Goal: Transaction & Acquisition: Purchase product/service

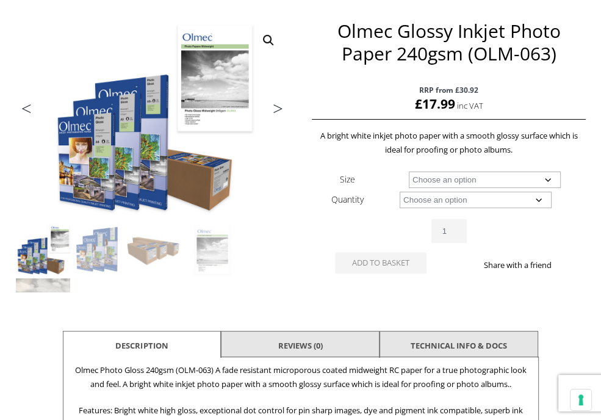
scroll to position [188, 0]
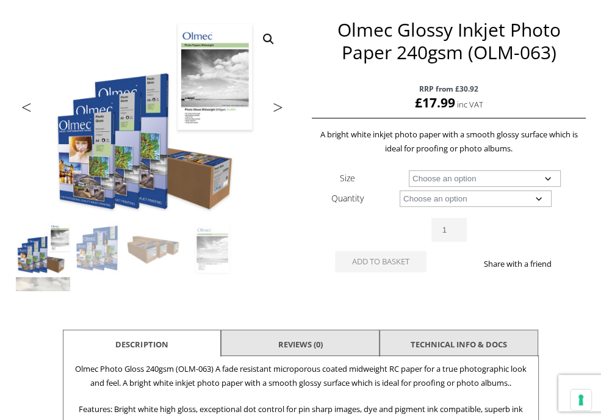
click at [494, 176] on select "Choose an option A4 Sheet A3 Sheet A3+ Sheet A2 Sheet 17" Wide Roll 24" Wide Ro…" at bounding box center [485, 178] width 152 height 16
click at [409, 170] on select "Choose an option A4 Sheet A3 Sheet A3+ Sheet A2 Sheet 17" Wide Roll 24" Wide Ro…" at bounding box center [485, 178] width 152 height 16
select select "a3-sheet"
click at [455, 202] on select "Choose an option 50 Sheets" at bounding box center [476, 198] width 152 height 16
select select "50-sheets"
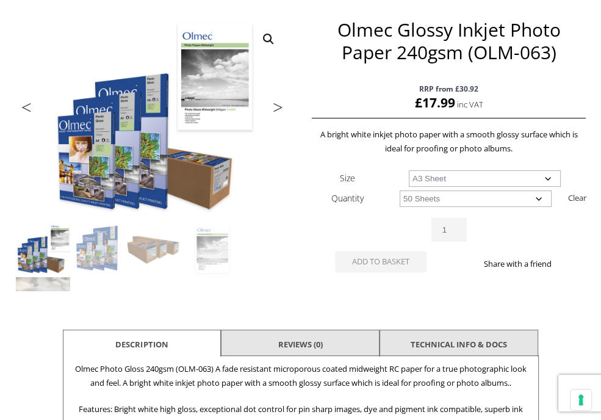
click at [400, 190] on select "Choose an option 50 Sheets" at bounding box center [476, 198] width 152 height 16
select select "a3-sheet"
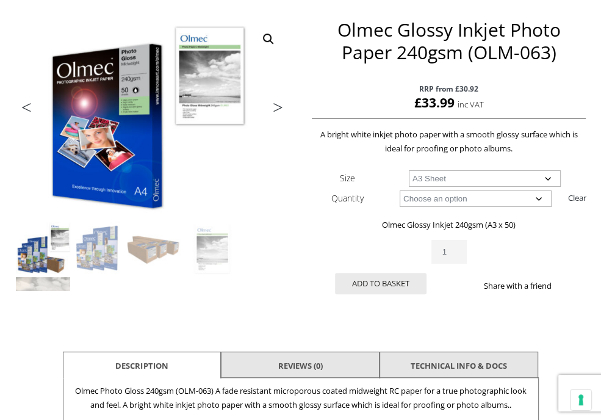
click at [352, 218] on p "Olmec Glossy Inkjet 240gsm (A3 x 50)" at bounding box center [449, 225] width 274 height 14
click at [371, 240] on div "Olmec Glossy Inkjet Photo Paper 240gsm (OLM-063) quantity 1" at bounding box center [449, 252] width 274 height 24
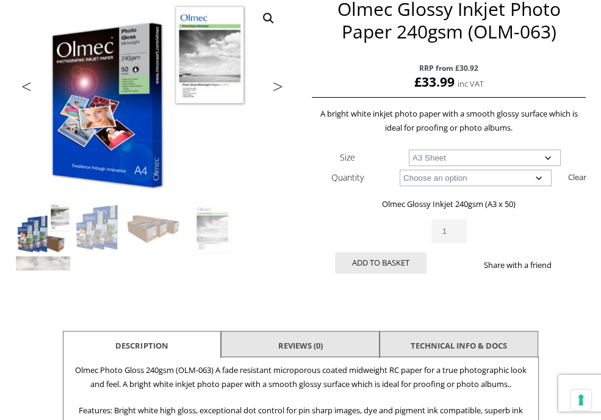
scroll to position [210, 0]
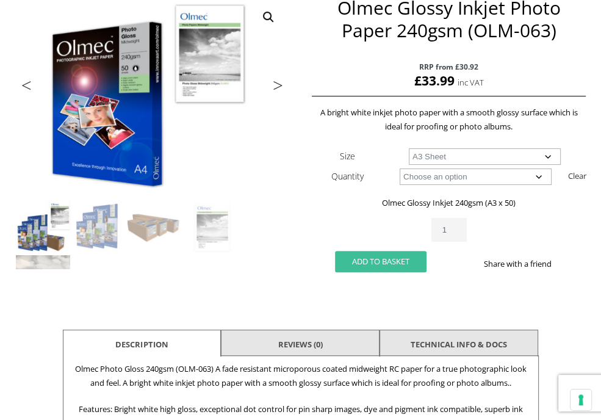
click at [369, 259] on button "Add to basket" at bounding box center [381, 261] width 92 height 21
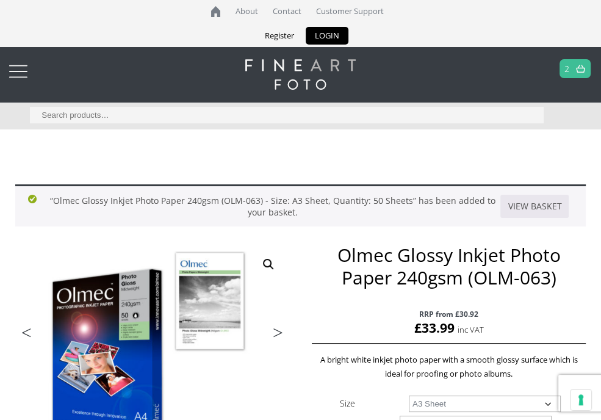
scroll to position [24, 0]
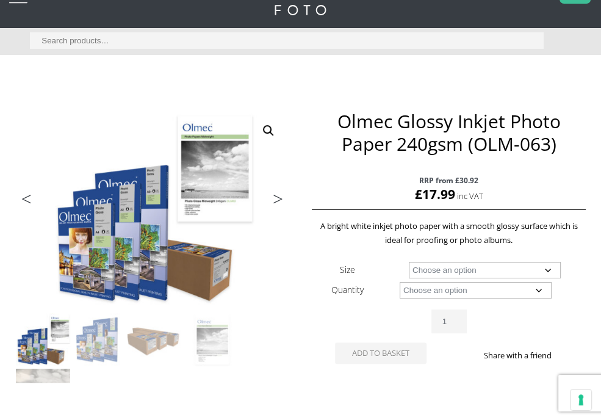
scroll to position [123, 0]
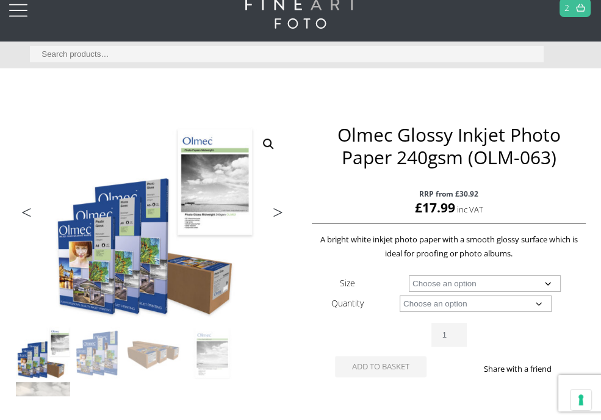
click at [424, 285] on select "Choose an option A4 Sheet A3 Sheet A3+ Sheet A2 Sheet 17" Wide Roll 24" Wide Ro…" at bounding box center [485, 283] width 152 height 16
click at [409, 275] on select "Choose an option A4 Sheet A3 Sheet A3+ Sheet A2 Sheet 17" Wide Roll 24" Wide Ro…" at bounding box center [485, 283] width 152 height 16
select select "a3-sheet"
click at [414, 300] on select "Choose an option 50 Sheets" at bounding box center [476, 303] width 152 height 16
select select "50-sheets"
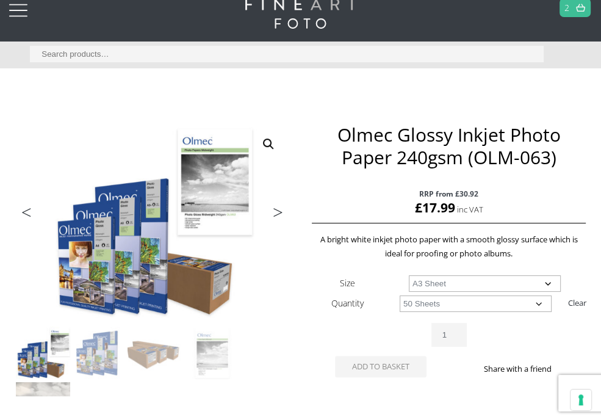
click at [400, 295] on select "Choose an option 50 Sheets" at bounding box center [476, 303] width 152 height 16
select select "a3-sheet"
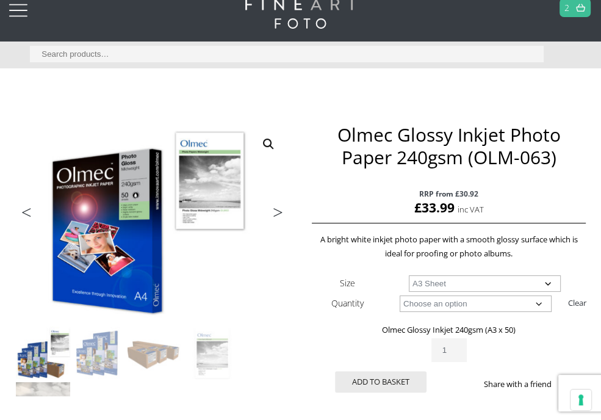
click at [346, 309] on th "Quantity" at bounding box center [347, 303] width 71 height 20
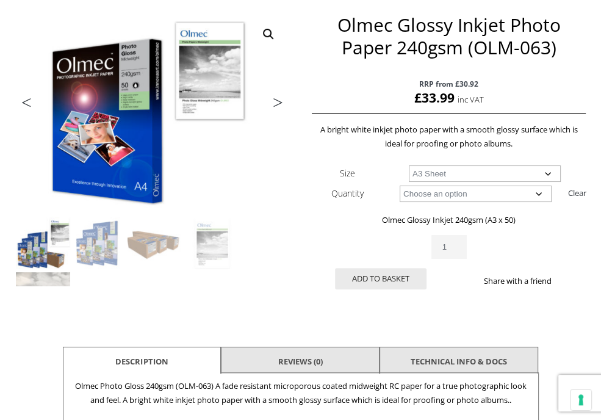
scroll to position [193, 0]
click at [364, 283] on button "Add to basket" at bounding box center [381, 278] width 92 height 21
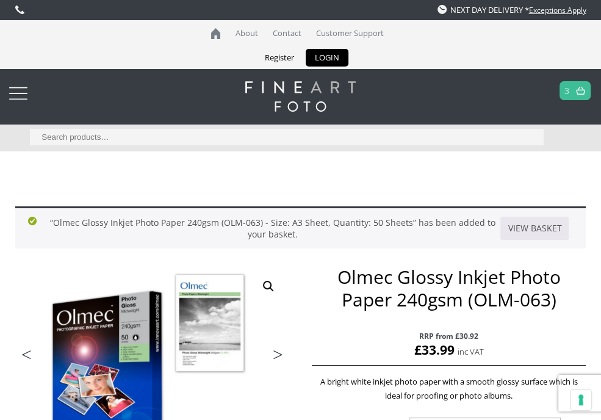
click at [73, 141] on input "Search for:" at bounding box center [287, 137] width 514 height 16
type input "olm-064"
click button "Search" at bounding box center [0, 0] width 0 height 0
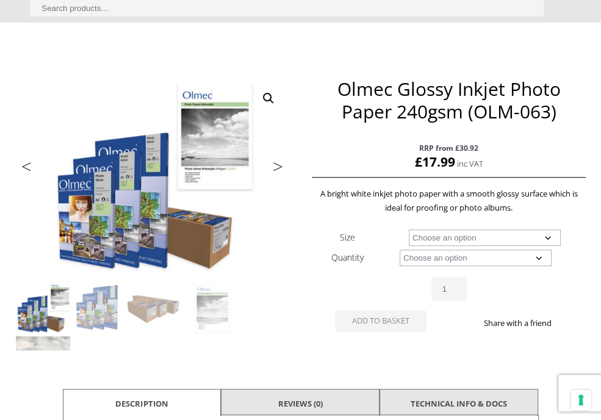
click at [422, 235] on select "Choose an option A4 Sheet A3 Sheet A3+ Sheet A2 Sheet 17" Wide Roll 24" Wide Ro…" at bounding box center [485, 238] width 152 height 16
click at [409, 230] on select "Choose an option A4 Sheet A3 Sheet A3+ Sheet A2 Sheet 17" Wide Roll 24" Wide Ro…" at bounding box center [485, 238] width 152 height 16
select select "a3-sheet"
click at [432, 262] on select "Choose an option 50 Sheets" at bounding box center [476, 258] width 152 height 16
select select "50-sheets"
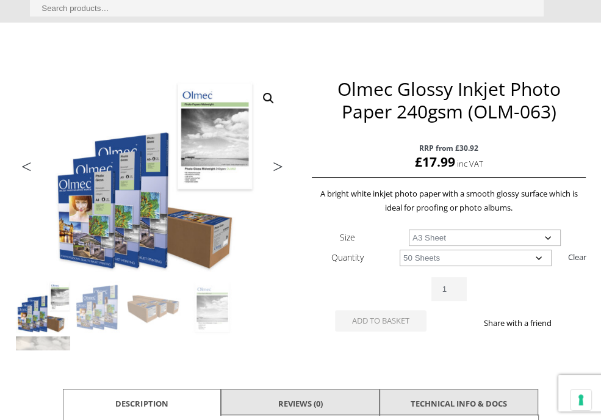
click at [400, 250] on select "Choose an option 50 Sheets" at bounding box center [476, 258] width 152 height 16
select select "a3-sheet"
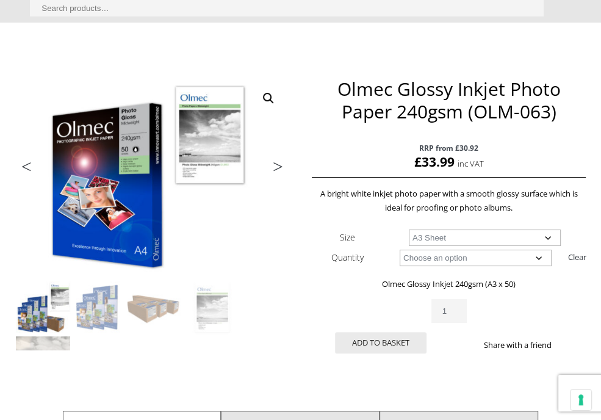
click at [338, 293] on div "Olmec Glossy Inkjet 240gsm (A3 x 50) £ 33.99 inc VAT RRP from £30.92 15 in stoc…" at bounding box center [449, 319] width 274 height 85
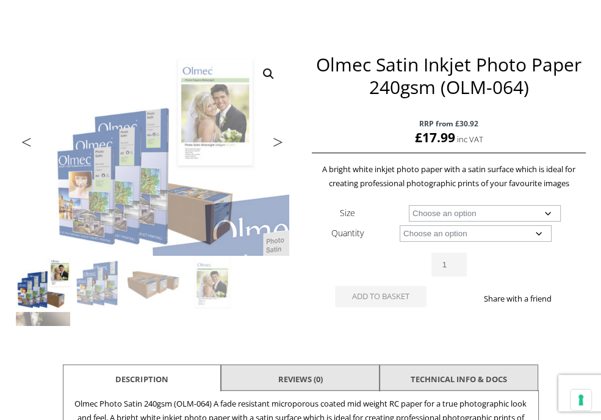
scroll to position [182, 0]
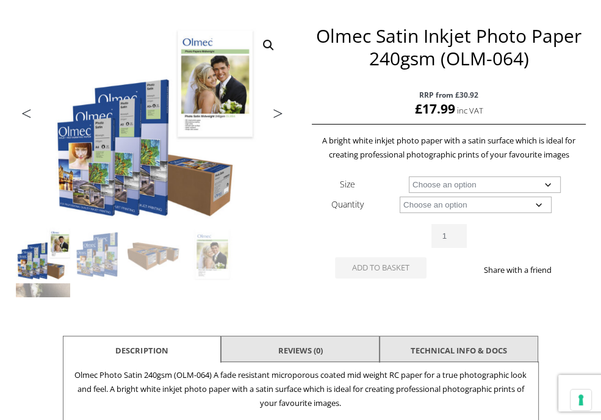
click at [450, 181] on select "Choose an option A4 Sheet A3 Sheet A3+ Sheet A2 Sheet 17" Wide Roll 24" Wide Ro…" at bounding box center [485, 184] width 152 height 16
click at [409, 176] on select "Choose an option A4 Sheet A3 Sheet A3+ Sheet A2 Sheet 17" Wide Roll 24" Wide Ro…" at bounding box center [485, 184] width 152 height 16
select select "a3-sheet"
click at [430, 207] on select "Choose an option 50 Sheets" at bounding box center [476, 205] width 152 height 16
select select "50-sheets"
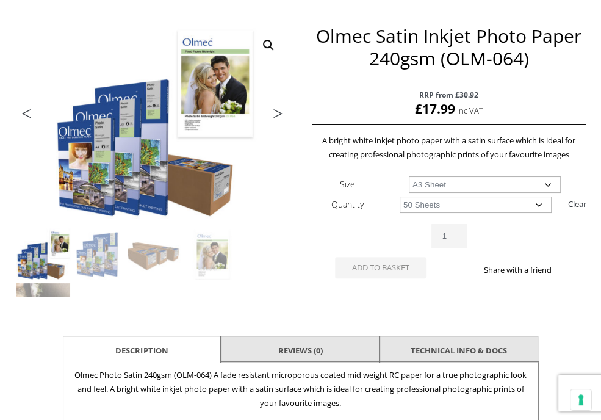
click at [400, 197] on select "Choose an option 50 Sheets" at bounding box center [476, 205] width 152 height 16
select select "a3-sheet"
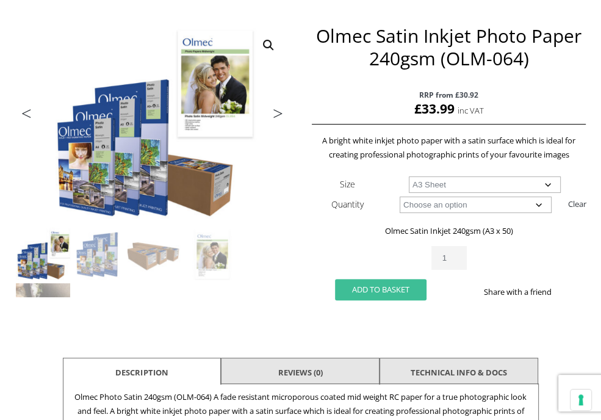
click at [383, 287] on button "Add to basket" at bounding box center [381, 289] width 92 height 21
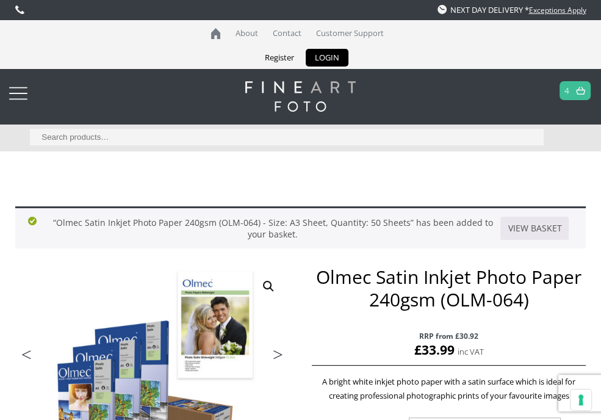
click at [566, 92] on link "4" at bounding box center [566, 91] width 5 height 18
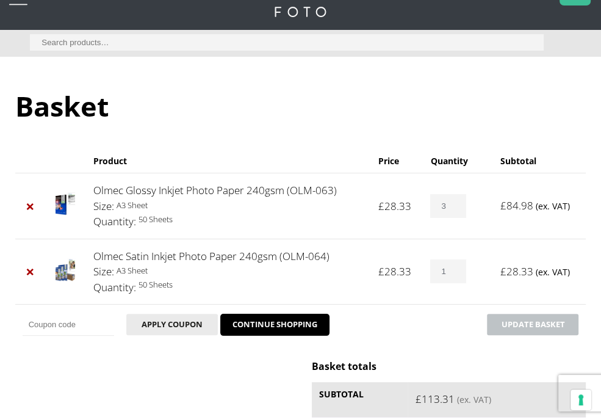
scroll to position [95, 0]
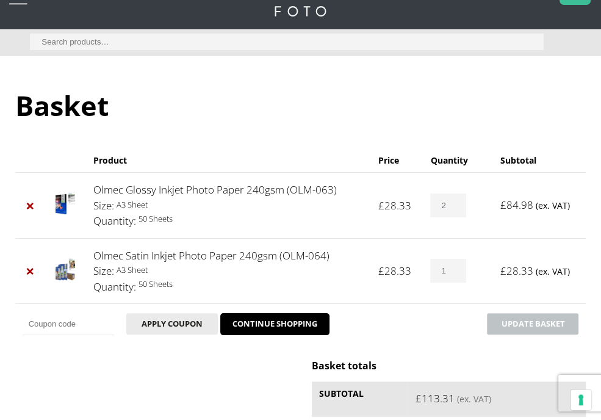
click at [461, 206] on input "2" at bounding box center [447, 205] width 35 height 24
type input "1"
click at [461, 206] on input "1" at bounding box center [447, 205] width 35 height 24
click at [470, 333] on td "Coupon: Apply coupon CONTINUE SHOPPING Update basket" at bounding box center [300, 323] width 571 height 41
click at [501, 327] on button "Update basket" at bounding box center [533, 323] width 92 height 21
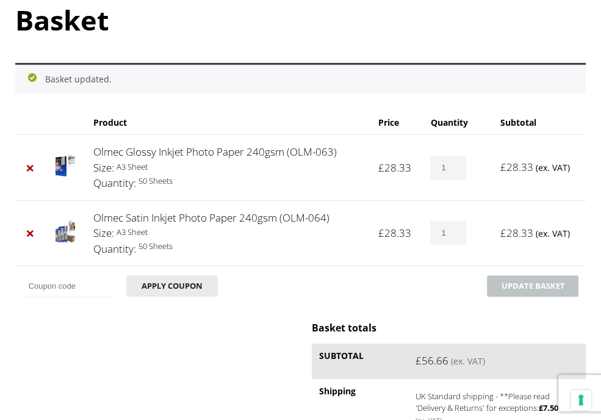
scroll to position [183, 0]
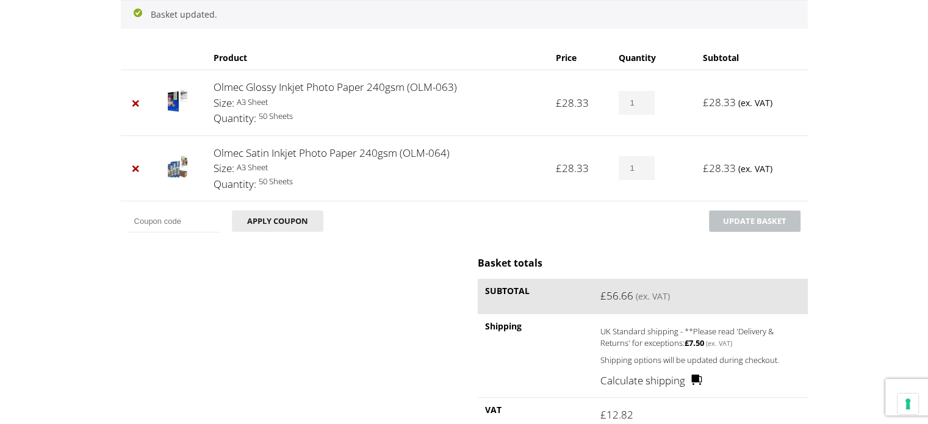
scroll to position [0, 0]
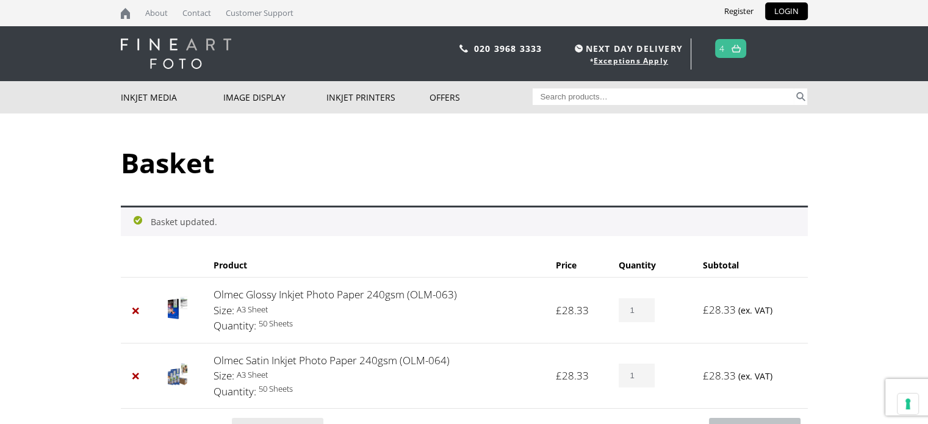
click at [601, 49] on img at bounding box center [736, 49] width 9 height 8
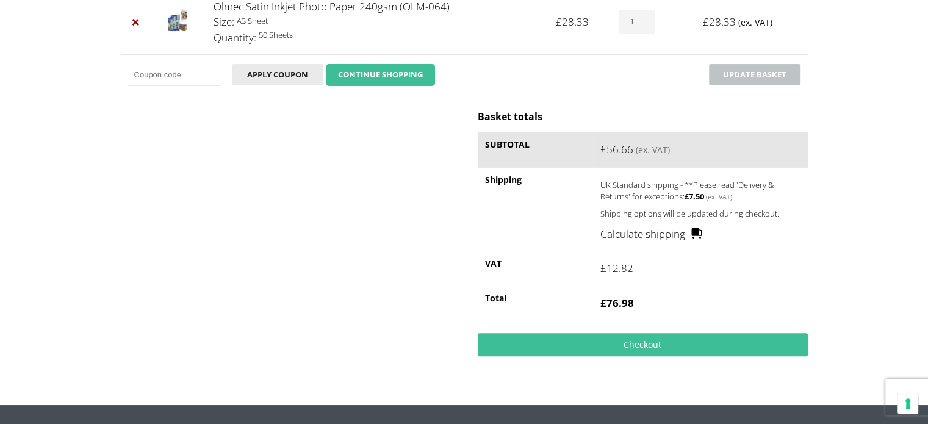
scroll to position [315, 0]
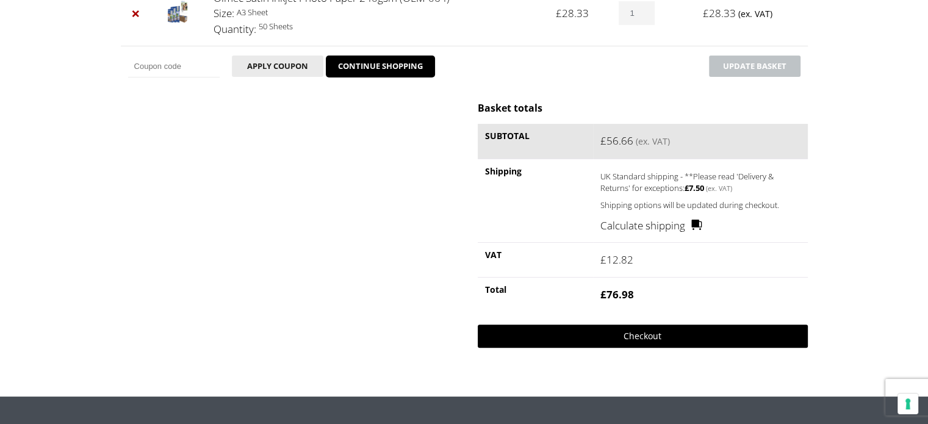
click at [598, 345] on link "Checkout" at bounding box center [643, 336] width 330 height 23
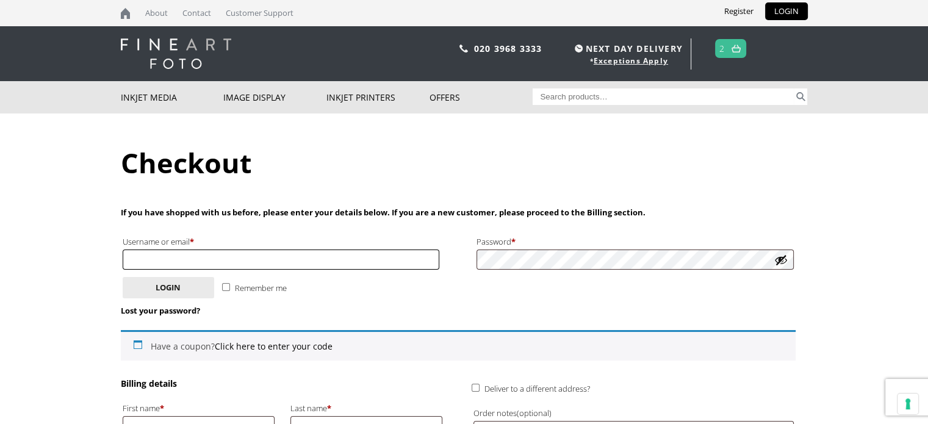
click at [313, 266] on input "Username or email * Required" at bounding box center [281, 260] width 317 height 20
type input "[PERSON_NAME][EMAIL_ADDRESS][DOMAIN_NAME]"
type input "[PERSON_NAME]"
type input "CENTRAL ST. [GEOGRAPHIC_DATA]"
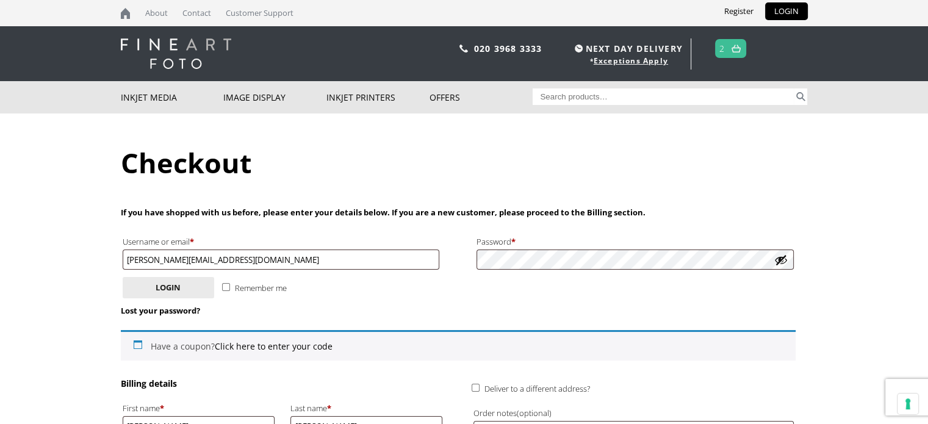
type input "Unit 1, Granary Building"
type input "1 Granary Square"
type input "London"
type input "-- please choose --"
type input "N1C 4AA"
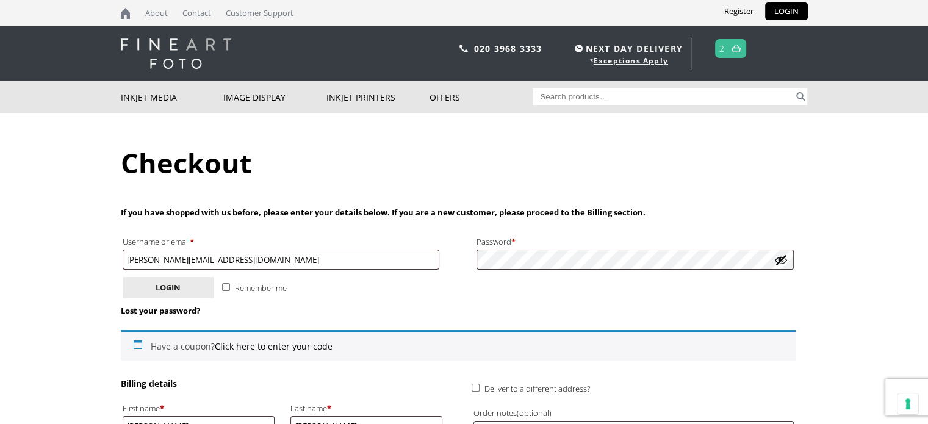
type input "[PHONE_NUMBER]"
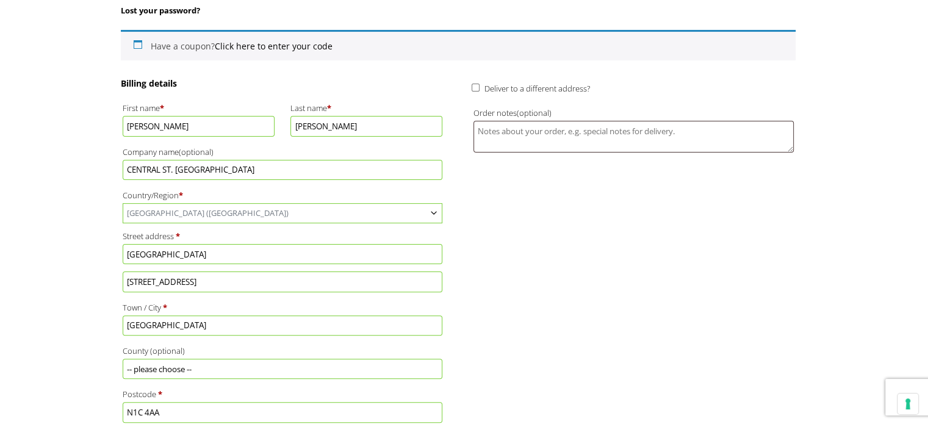
scroll to position [67, 0]
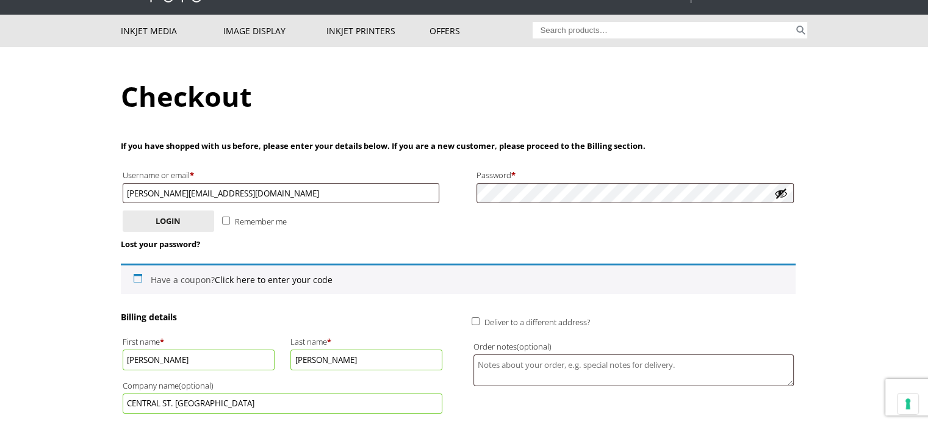
click at [433, 245] on p "Lost your password?" at bounding box center [458, 244] width 675 height 14
click at [194, 217] on button "Login" at bounding box center [169, 221] width 92 height 21
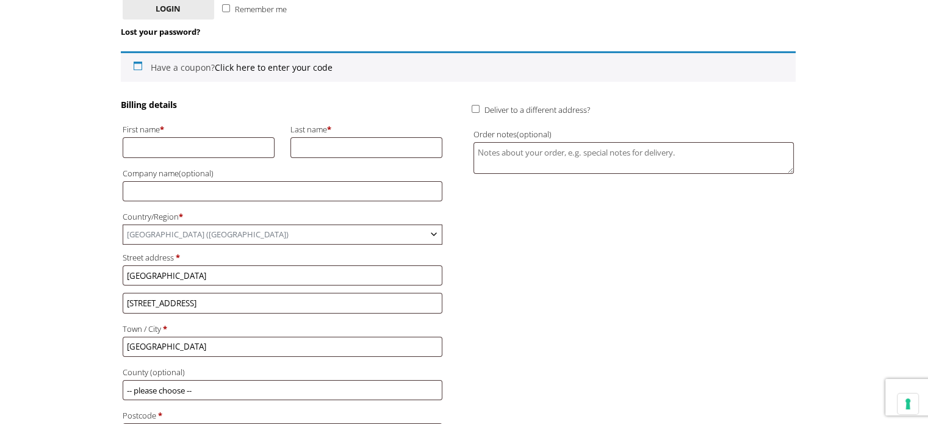
scroll to position [328, 0]
click at [186, 149] on input "First name *" at bounding box center [199, 148] width 153 height 20
type input "[PERSON_NAME]"
type input "[PERSON_NAME][EMAIL_ADDRESS][DOMAIN_NAME]"
type input "[PERSON_NAME]"
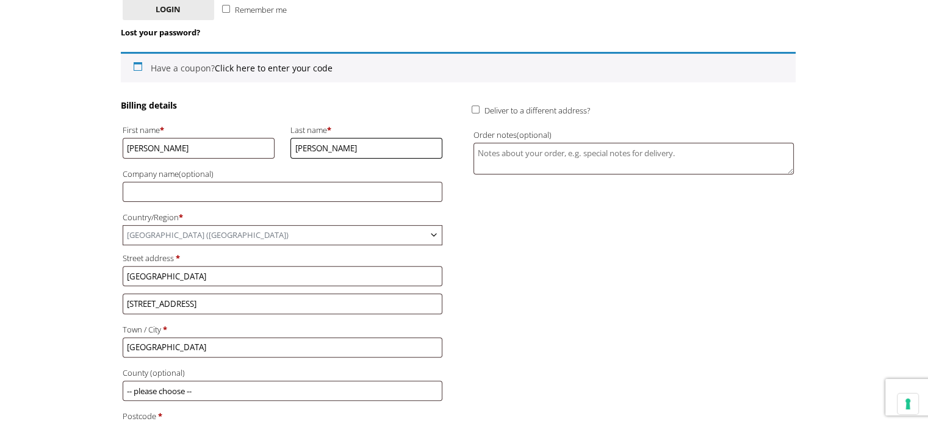
type input "CENTRAL ST. [GEOGRAPHIC_DATA]"
type input "[PHONE_NUMBER]"
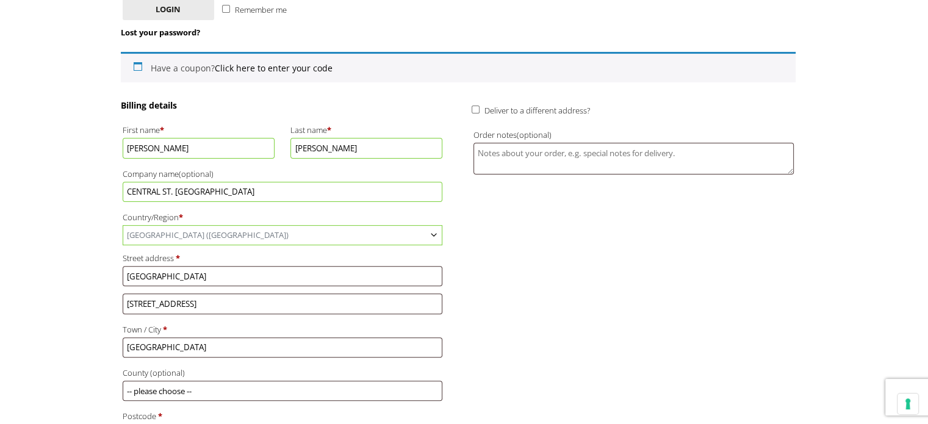
click at [136, 184] on input "CENTRAL ST. [GEOGRAPHIC_DATA]" at bounding box center [283, 192] width 320 height 20
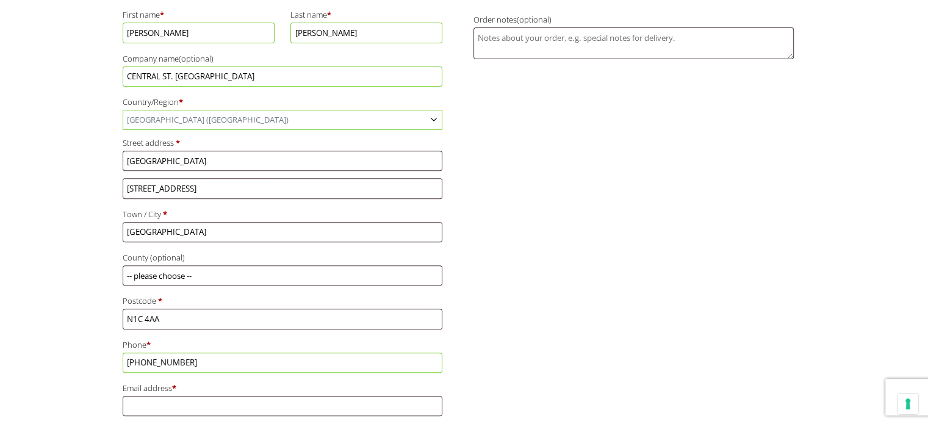
scroll to position [464, 0]
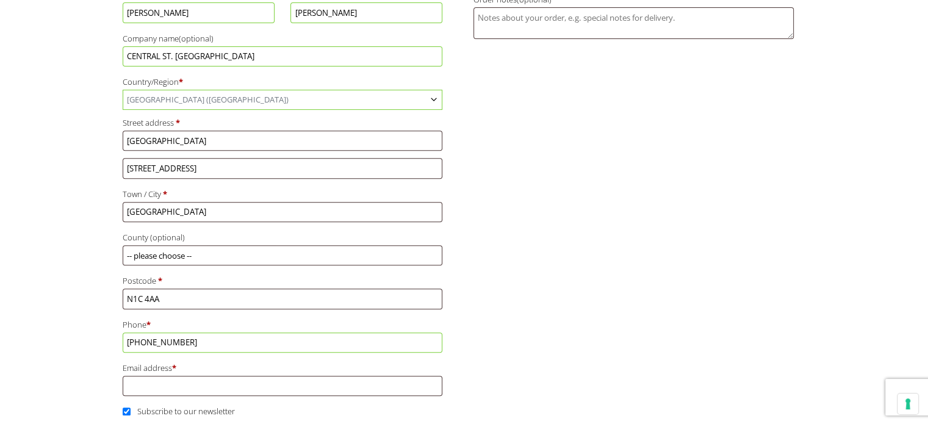
click at [171, 266] on div "First name * [PERSON_NAME] Last name * [PERSON_NAME] Company name (optional) [G…" at bounding box center [283, 191] width 324 height 413
click at [151, 258] on input "-- please choose --" at bounding box center [283, 255] width 320 height 20
click at [161, 261] on input "-- please choose --" at bounding box center [283, 255] width 320 height 20
drag, startPoint x: 161, startPoint y: 261, endPoint x: 186, endPoint y: 263, distance: 25.1
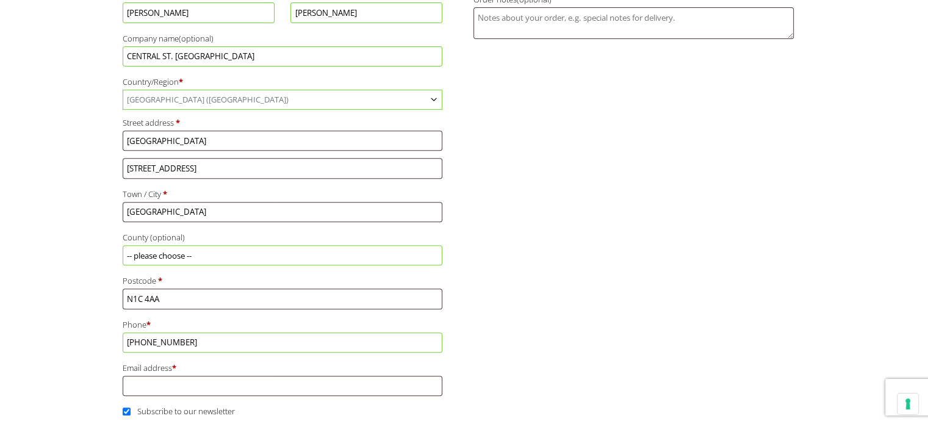
click at [161, 261] on input "-- please choose --" at bounding box center [283, 255] width 320 height 20
click at [176, 256] on input "-- please choose --" at bounding box center [283, 255] width 320 height 20
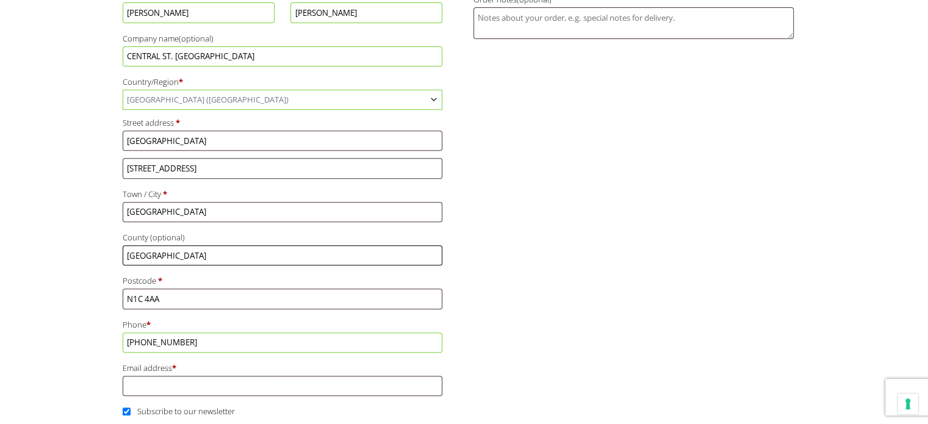
type input "[GEOGRAPHIC_DATA]"
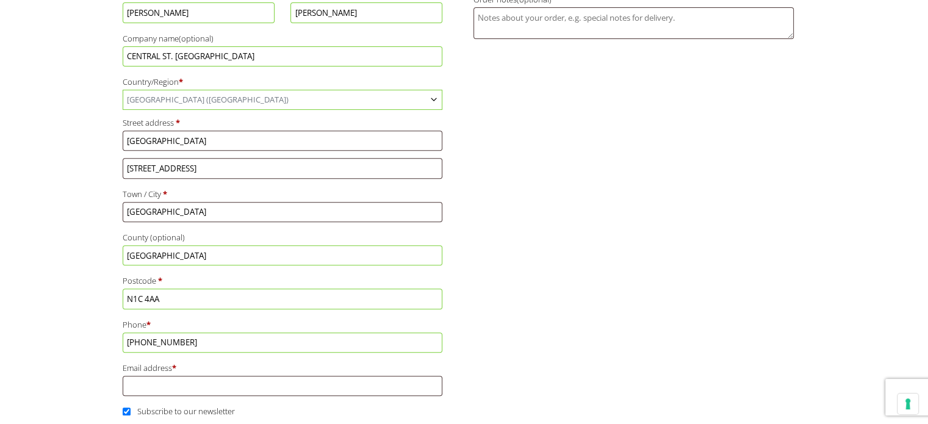
click at [159, 369] on label "Email address *" at bounding box center [283, 368] width 320 height 16
click at [159, 376] on input "Email address *" at bounding box center [283, 386] width 320 height 20
click at [157, 374] on label "Email address *" at bounding box center [283, 368] width 320 height 16
click at [157, 376] on input "Email address *" at bounding box center [283, 386] width 320 height 20
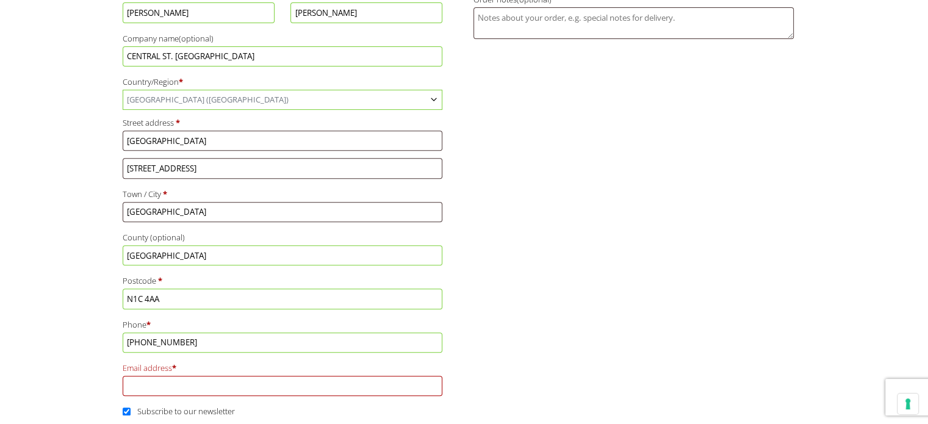
click at [151, 383] on input "Email address *" at bounding box center [283, 386] width 320 height 20
type input "[PERSON_NAME][EMAIL_ADDRESS][DOMAIN_NAME]"
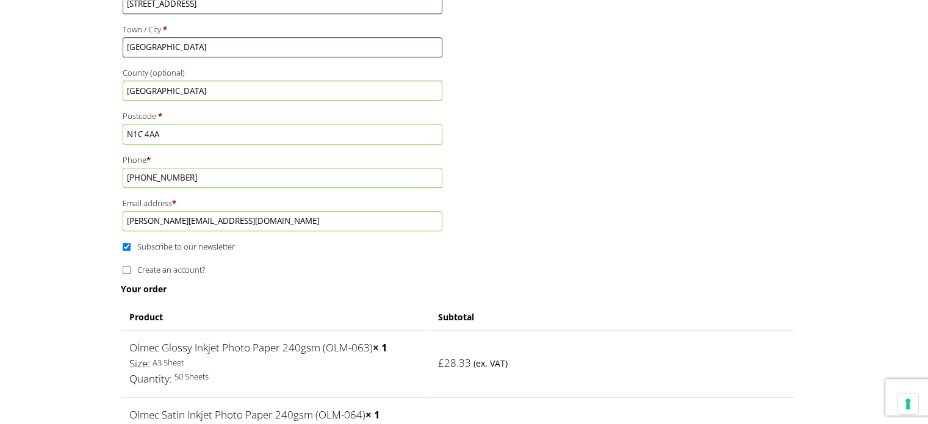
scroll to position [630, 0]
click at [403, 256] on div "Billing details First name * JOE Last name * RICHARDSON Company name (optional)…" at bounding box center [283, 28] width 324 height 461
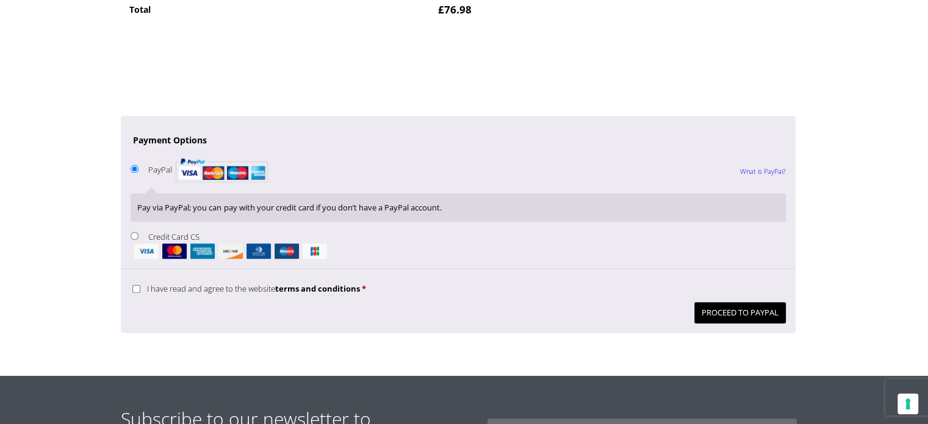
scroll to position [1213, 0]
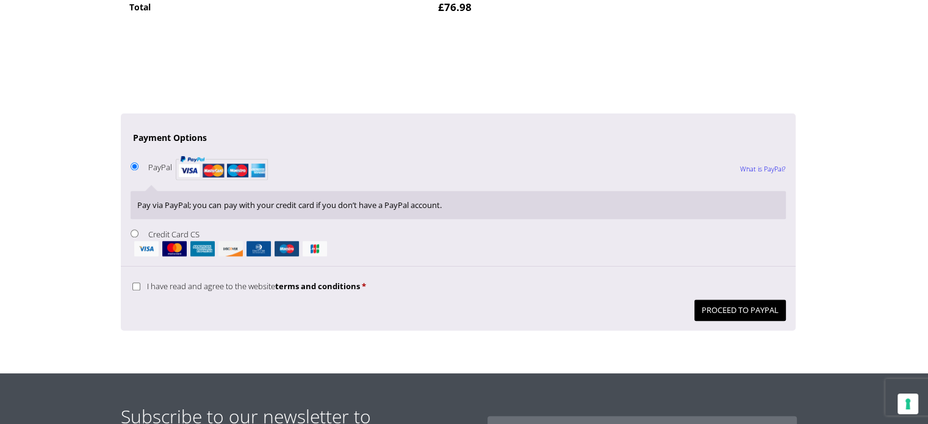
click at [136, 283] on input "I have read and agree to the website terms and conditions *" at bounding box center [136, 287] width 8 height 8
checkbox input "true"
click at [137, 232] on input "Credit Card CS" at bounding box center [135, 234] width 8 height 8
radio input "true"
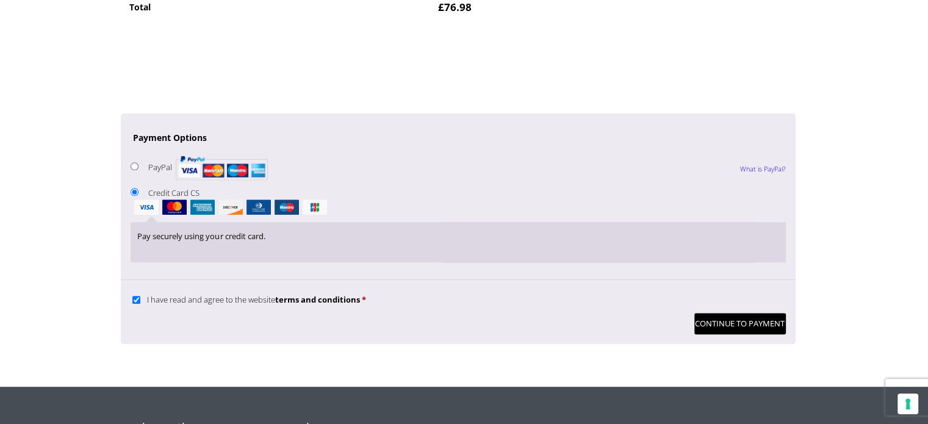
click at [363, 244] on div "Pay securely using your credit card." at bounding box center [459, 242] width 656 height 41
click at [727, 328] on button "Continue to Payment" at bounding box center [741, 323] width 92 height 21
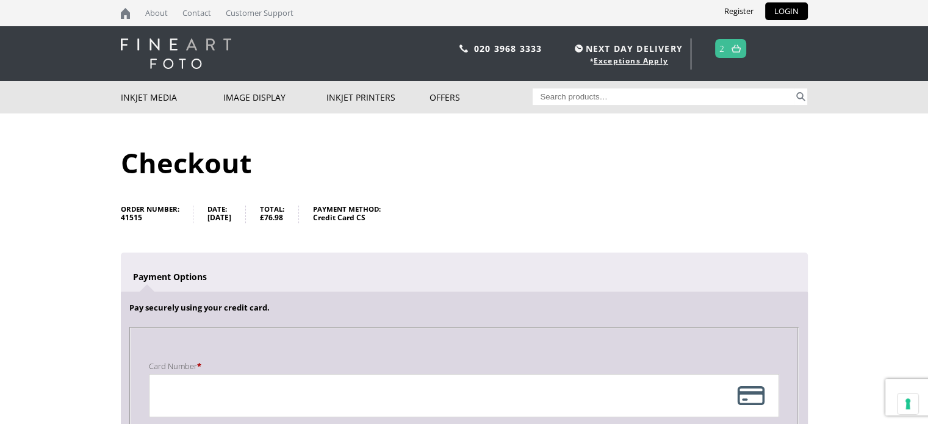
scroll to position [251, 0]
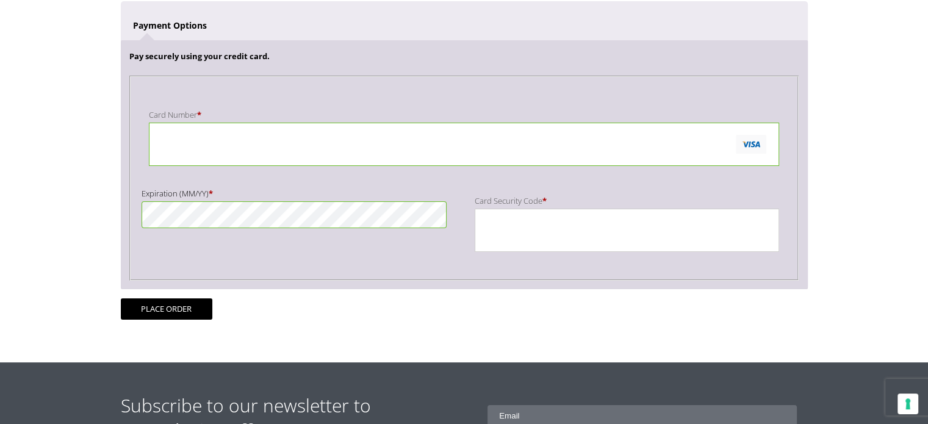
click at [250, 248] on div "Card Number * Expiration (MM/YY) * Card Security Code *" at bounding box center [464, 178] width 649 height 184
click at [177, 317] on button "Place order" at bounding box center [167, 308] width 92 height 21
